Goal: Transaction & Acquisition: Purchase product/service

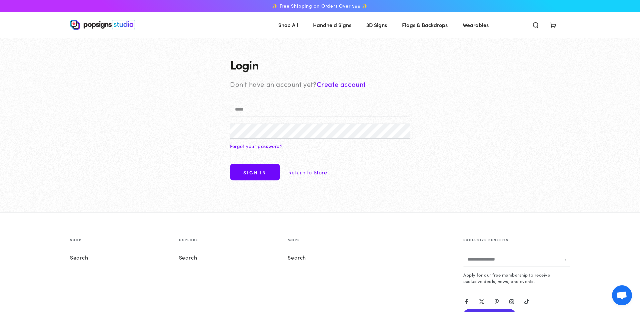
type input "**********"
click at [252, 159] on form "**********" at bounding box center [320, 143] width 180 height 83
click at [252, 172] on button "Sign in" at bounding box center [255, 171] width 50 height 17
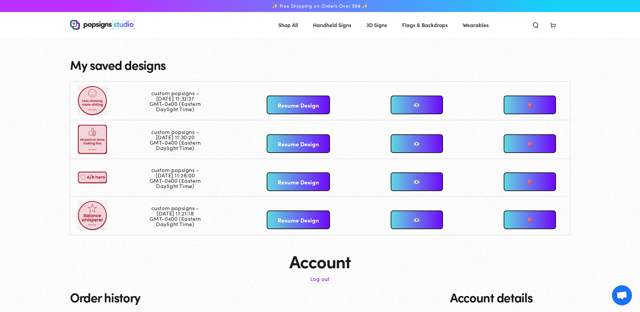
click at [275, 104] on link "Resume Design" at bounding box center [298, 104] width 63 height 19
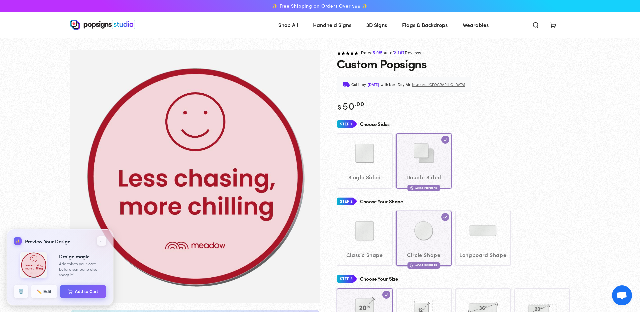
click at [372, 159] on div "Single Sided Double Sided Most Popular" at bounding box center [453, 160] width 233 height 55
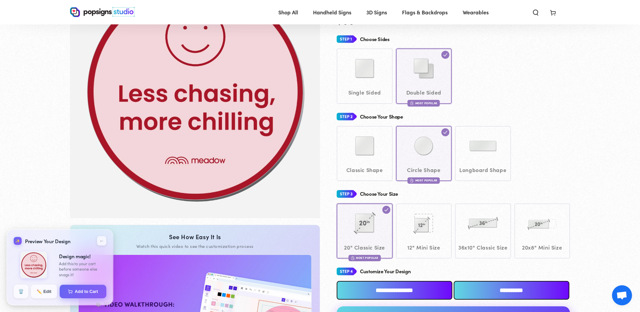
scroll to position [107, 0]
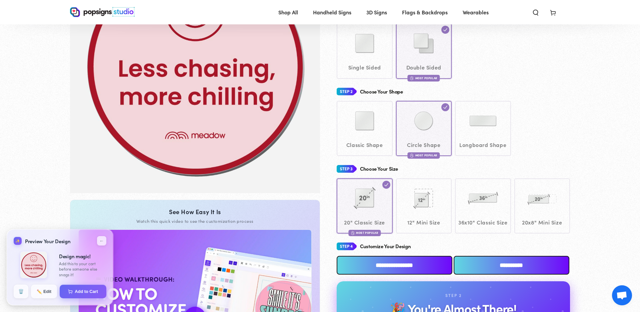
click at [371, 137] on div "Classic Shape Circle Shape Most Popular" at bounding box center [453, 128] width 233 height 55
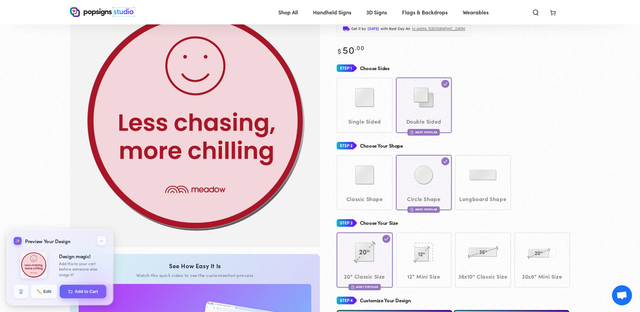
scroll to position [0, 0]
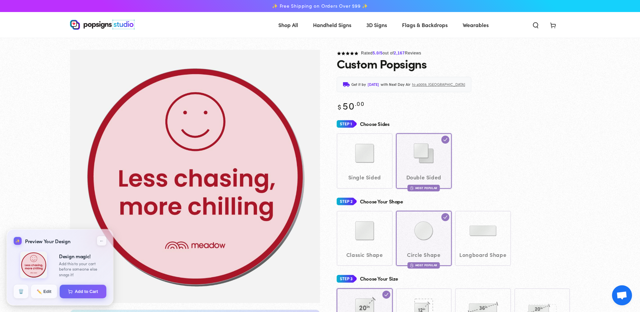
click at [372, 157] on div "Single Sided Double Sided Most Popular" at bounding box center [453, 160] width 233 height 55
click at [366, 124] on h4 "Choose Sides" at bounding box center [375, 124] width 30 height 6
click at [369, 171] on div "Single Sided Double Sided Most Popular" at bounding box center [453, 160] width 233 height 55
click at [475, 163] on div "Single Sided Double Sided Most Popular" at bounding box center [453, 160] width 233 height 55
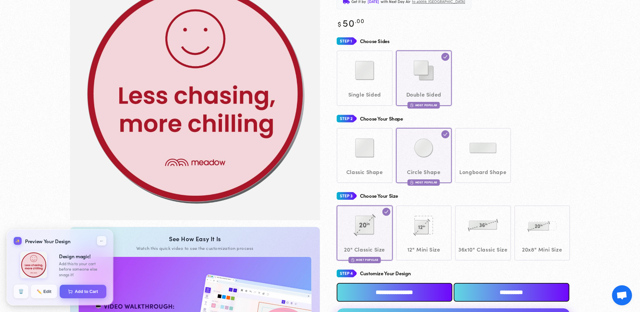
scroll to position [92, 0]
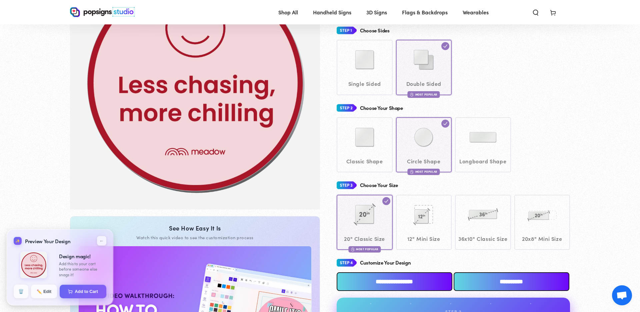
click at [389, 290] on input "**********" at bounding box center [395, 281] width 116 height 19
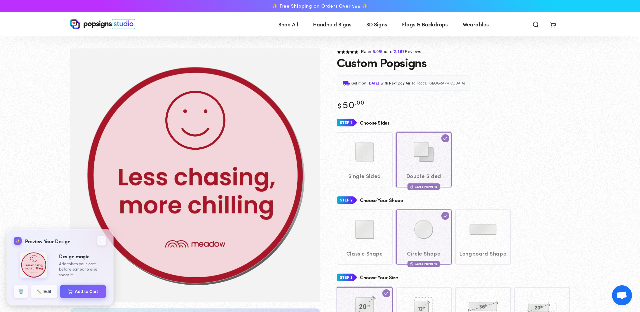
scroll to position [0, 0]
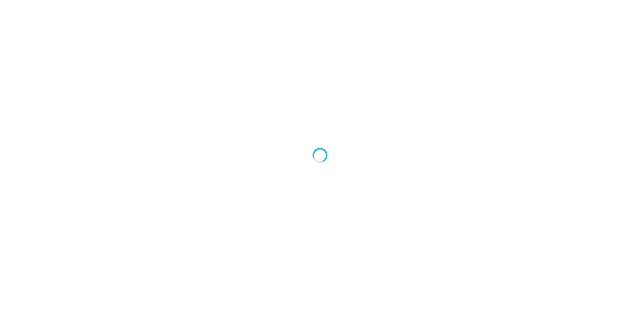
type textarea "An ancient tree with a door leading to a magical world"
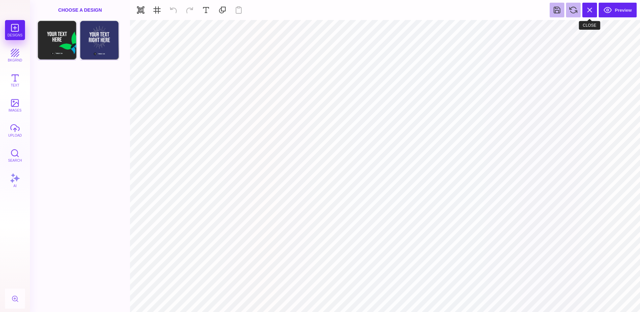
click at [593, 8] on button at bounding box center [590, 10] width 15 height 15
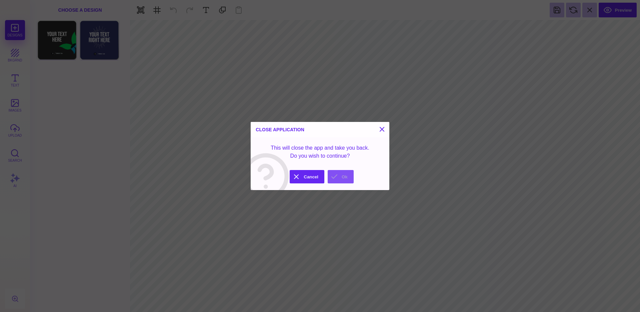
click at [332, 174] on button "Ok" at bounding box center [341, 176] width 26 height 13
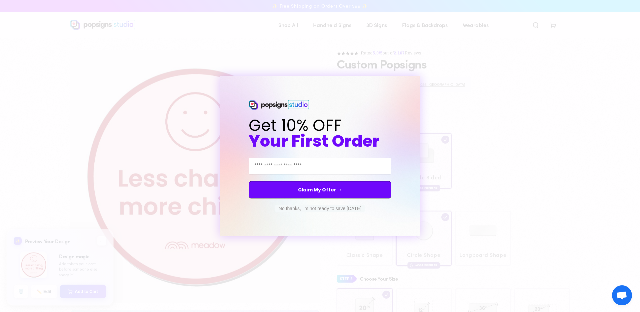
click at [338, 209] on button "No thanks, I'm not ready to save today" at bounding box center [320, 208] width 89 height 7
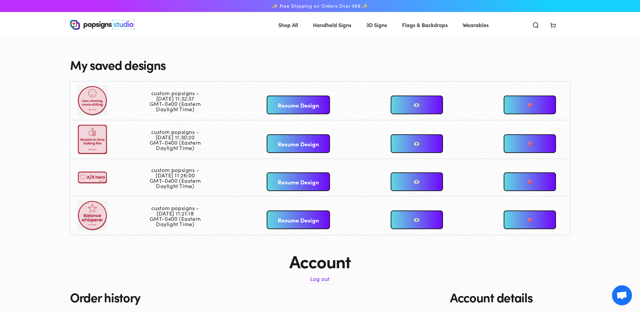
click at [317, 148] on link "Resume Design" at bounding box center [298, 143] width 63 height 19
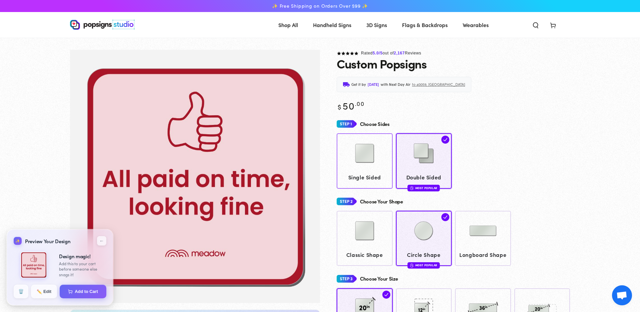
scroll to position [3, 0]
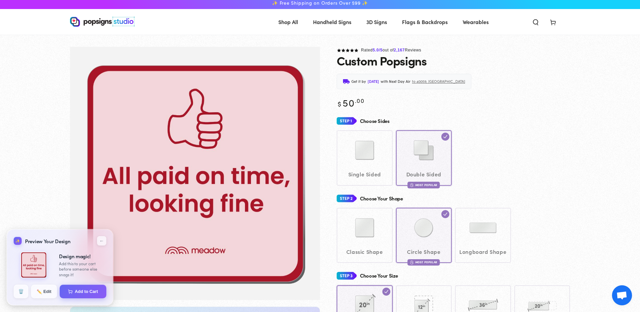
click at [413, 200] on div "Choose Your Shape" at bounding box center [453, 198] width 233 height 12
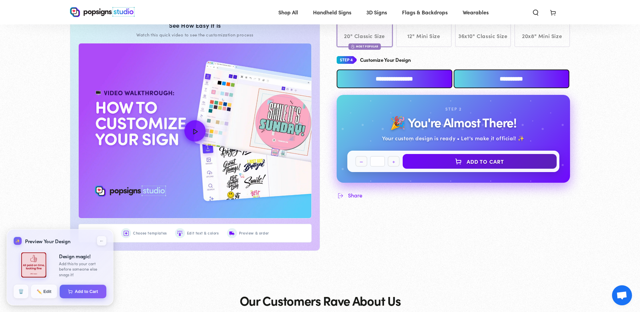
scroll to position [305, 0]
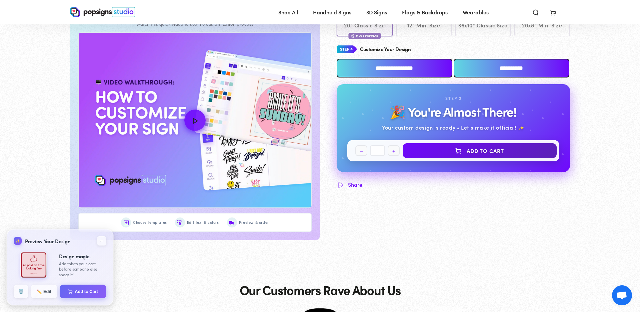
click at [385, 77] on input "**********" at bounding box center [395, 68] width 116 height 19
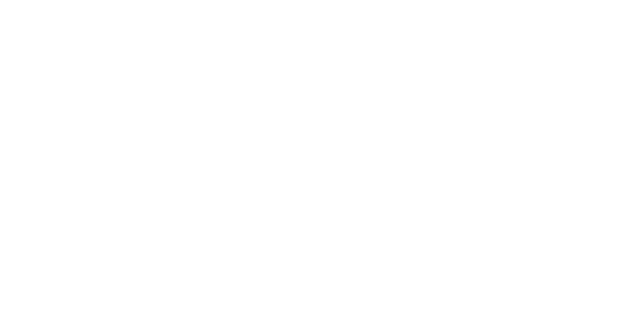
scroll to position [0, 0]
type textarea "An ancient tree with a door leading to a magical world"
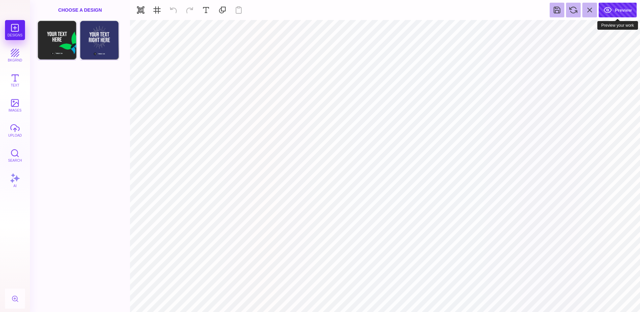
click at [608, 13] on button "Preview" at bounding box center [618, 10] width 38 height 15
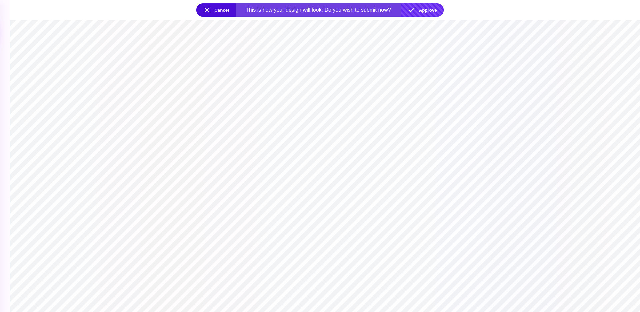
click at [430, 9] on button "Approve" at bounding box center [422, 9] width 43 height 13
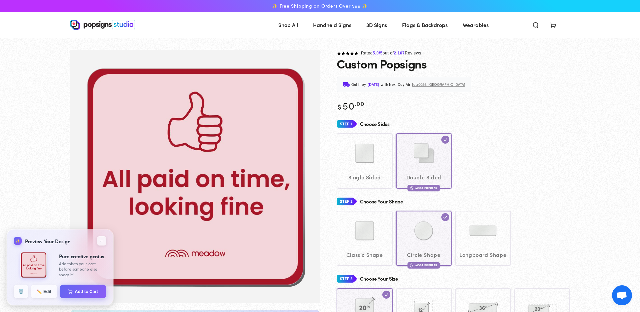
click at [351, 162] on div "Single Sided Double Sided Most Popular" at bounding box center [453, 160] width 233 height 55
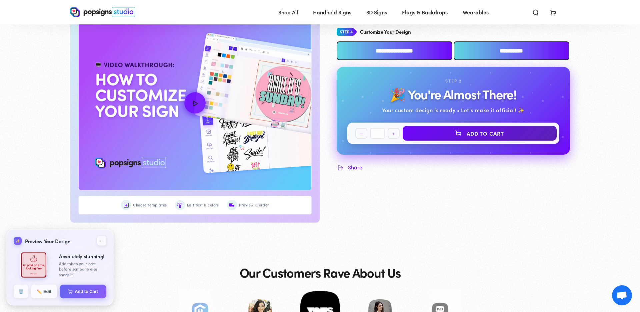
scroll to position [331, 0]
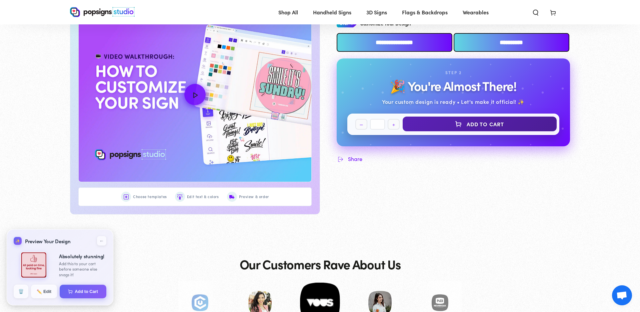
click at [471, 131] on button "Add to Cart" at bounding box center [480, 123] width 154 height 15
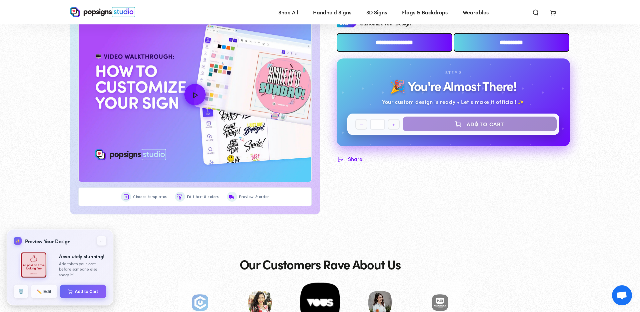
select select "**********"
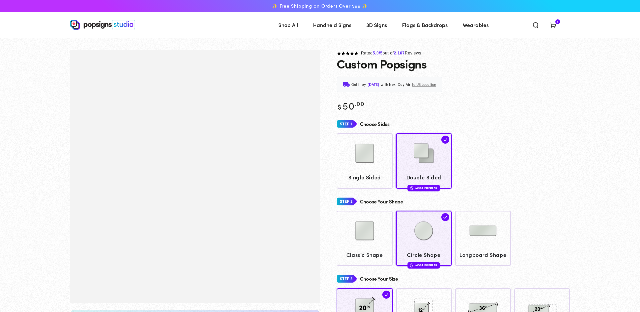
scroll to position [332, 0]
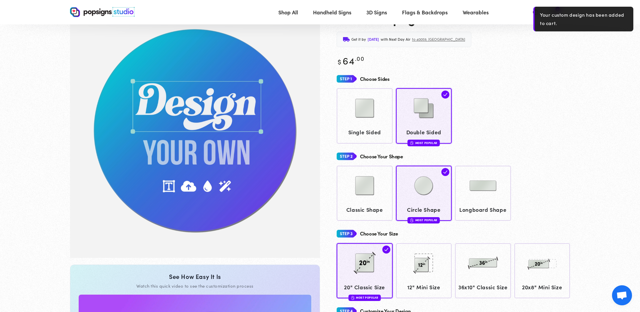
scroll to position [43, 0]
click at [534, 12] on use "Search our site" at bounding box center [536, 12] width 5 height 5
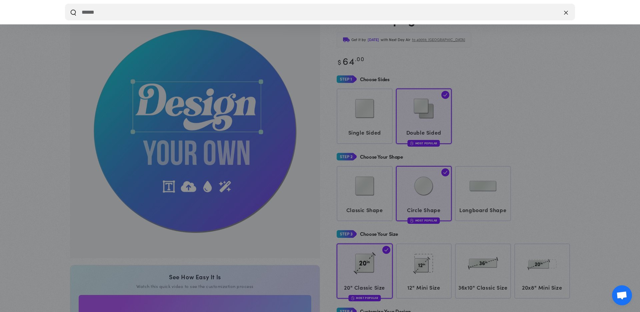
click at [564, 13] on icon "Close" at bounding box center [566, 12] width 4 height 7
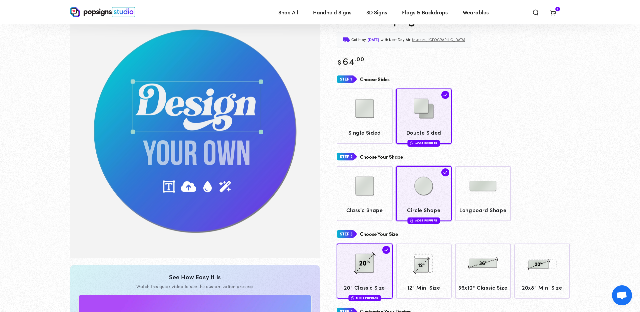
click at [557, 13] on span "Cart 1 1 item" at bounding box center [553, 12] width 17 height 15
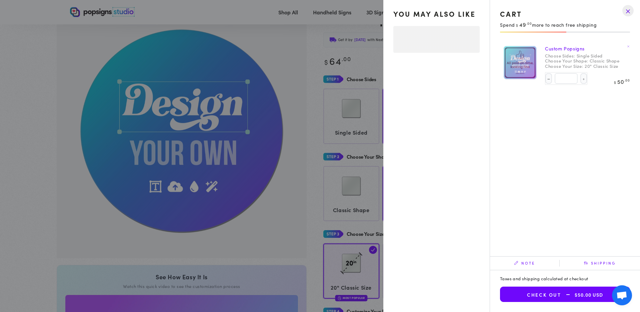
select select "**********"
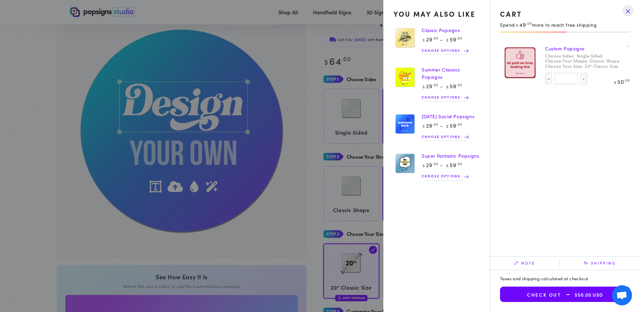
click at [629, 11] on drawer-close-button at bounding box center [628, 10] width 17 height 15
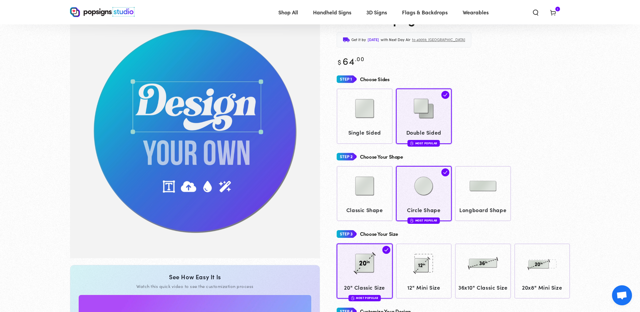
click at [101, 15] on img at bounding box center [102, 12] width 65 height 10
